Goal: Task Accomplishment & Management: Manage account settings

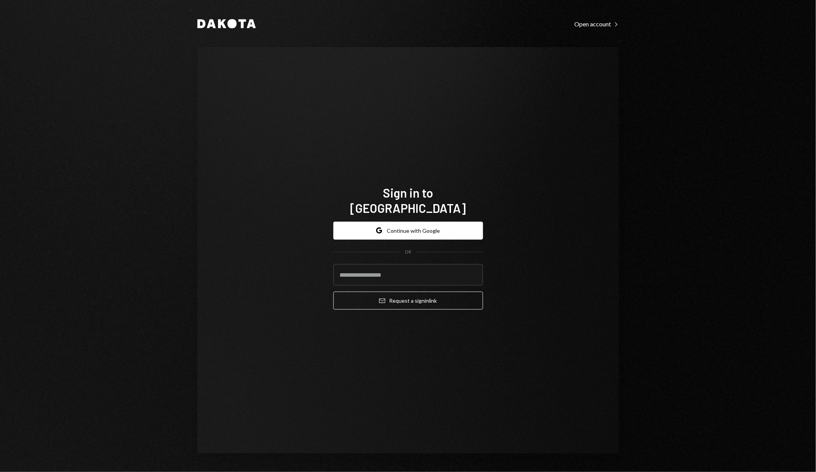
type input "**********"
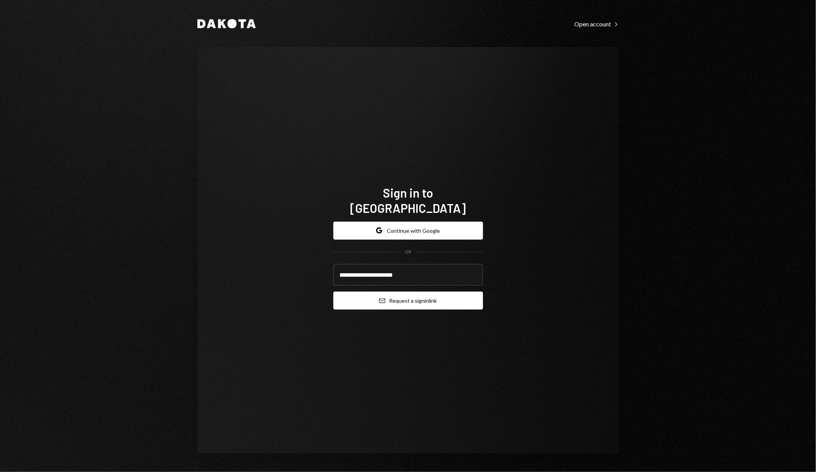
click at [391, 295] on button "Email Request a sign in link" at bounding box center [408, 300] width 150 height 18
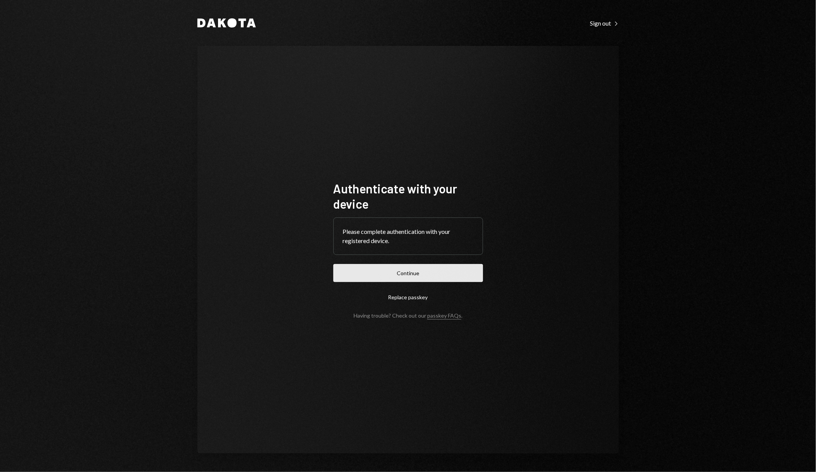
click at [348, 270] on button "Continue" at bounding box center [408, 273] width 150 height 18
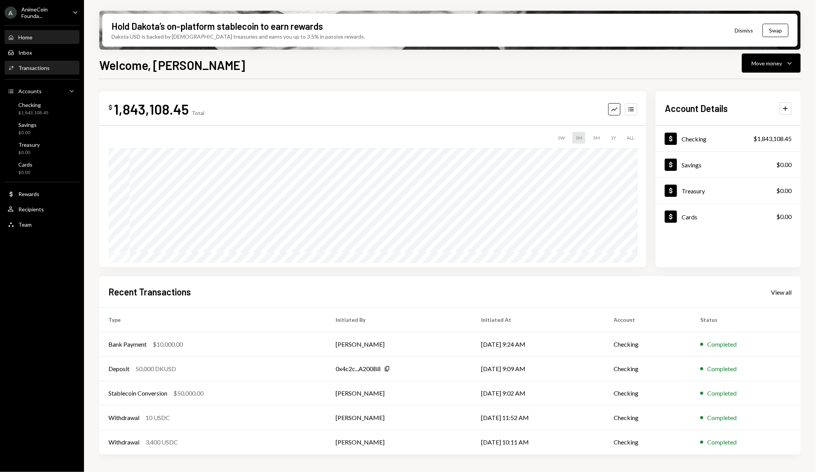
click at [55, 70] on div "Activities Transactions" at bounding box center [42, 68] width 69 height 7
